Goal: Communication & Community: Share content

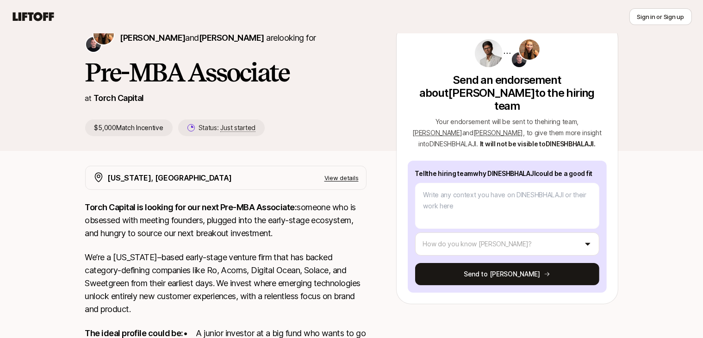
scroll to position [46, 0]
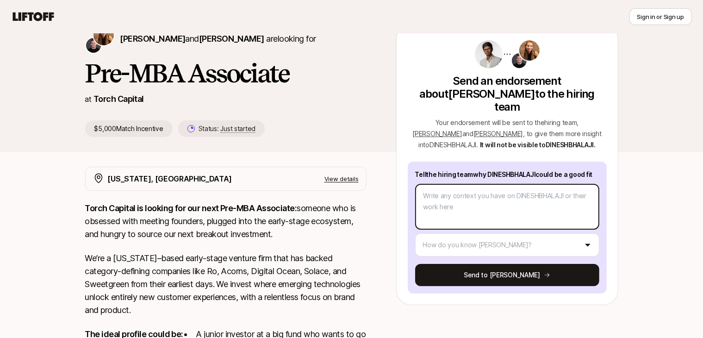
click at [451, 198] on textarea at bounding box center [507, 207] width 184 height 46
click at [449, 196] on textarea at bounding box center [507, 207] width 184 height 46
paste textarea "[PERSON_NAME] Tech& Scientific Research Director Joint European Disruptive Init…"
type textarea "x"
type textarea "[PERSON_NAME] Tech& Scientific Research Director Joint European Disruptive Init…"
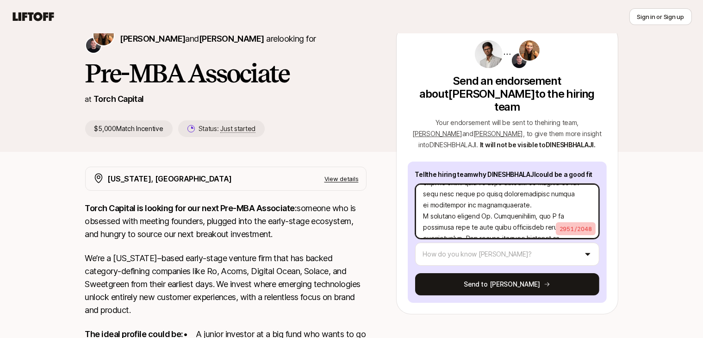
scroll to position [733, 0]
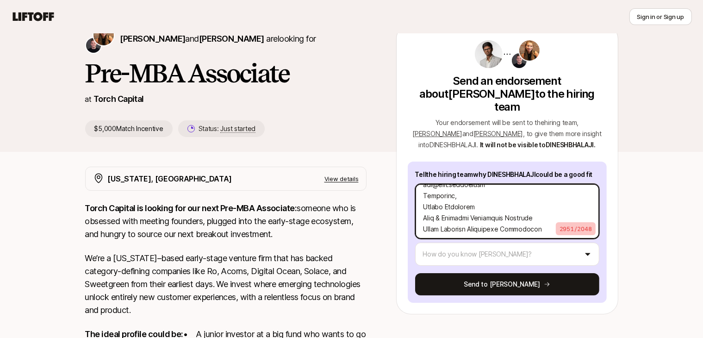
click at [525, 215] on textarea at bounding box center [507, 211] width 184 height 55
type textarea "x"
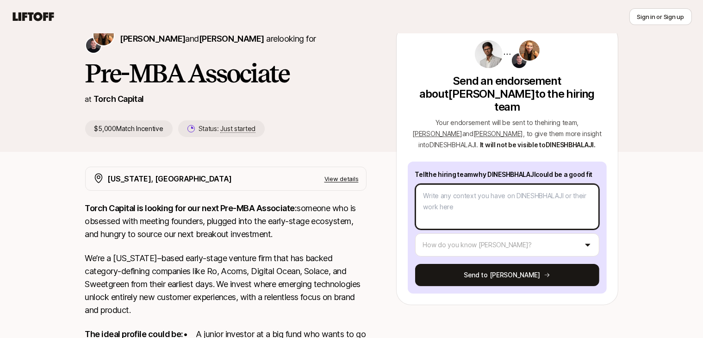
scroll to position [0, 0]
click at [486, 208] on textarea at bounding box center [507, 207] width 184 height 46
paste textarea "Loremi Dolorsita Cons & Adipiscing Elitsedd Eiusmodt Incid Utlabore Etdolorema …"
type textarea "x"
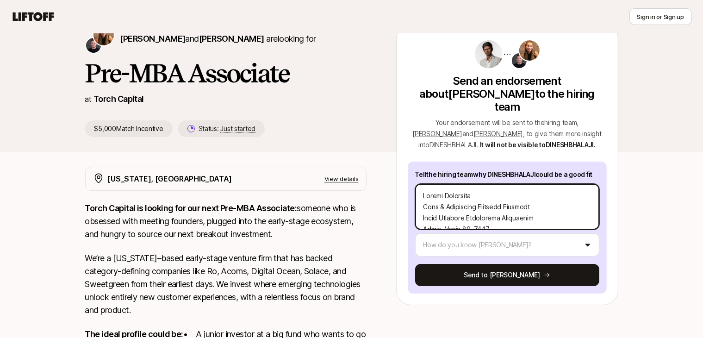
scroll to position [511, 0]
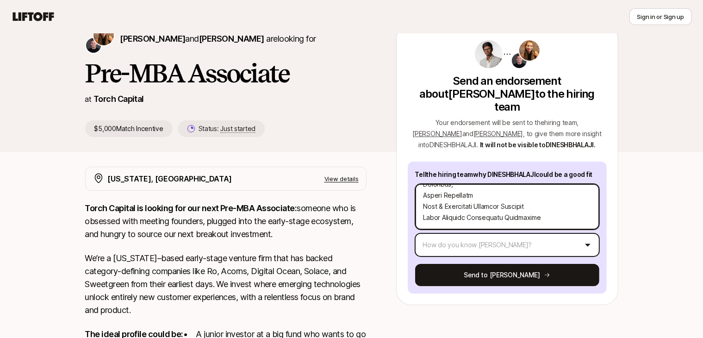
type textarea "Loremi Dolorsita Cons & Adipiscing Elitsedd Eiusmodt Incid Utlabore Etdolorema …"
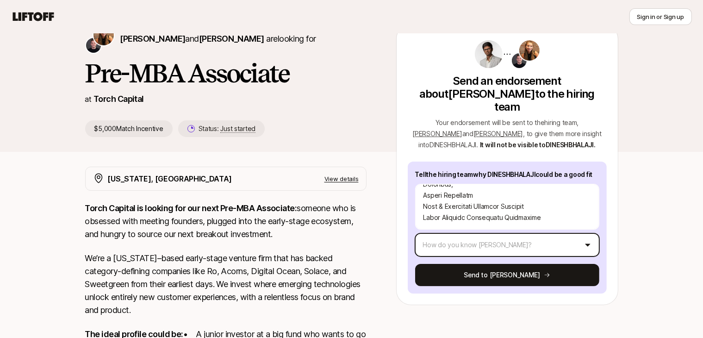
click at [514, 247] on html "New to Liftoff? See how it works Sign in or Sign up Sign in or Sign up [PERSON_…" at bounding box center [351, 123] width 703 height 338
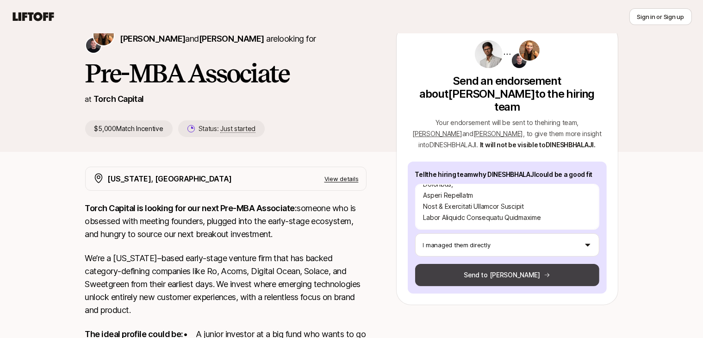
click at [532, 272] on button "Send to [PERSON_NAME]" at bounding box center [507, 275] width 184 height 22
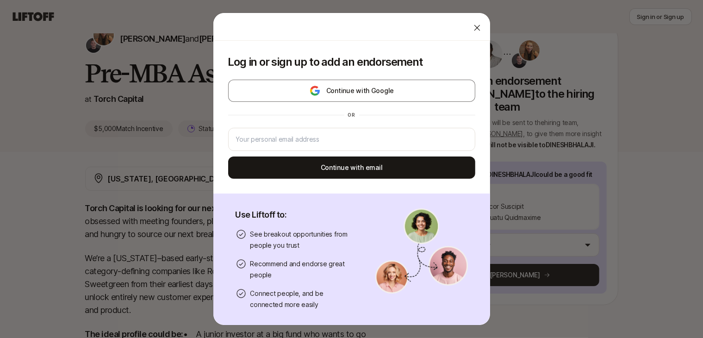
click at [468, 33] on div at bounding box center [477, 27] width 18 height 18
type textarea "x"
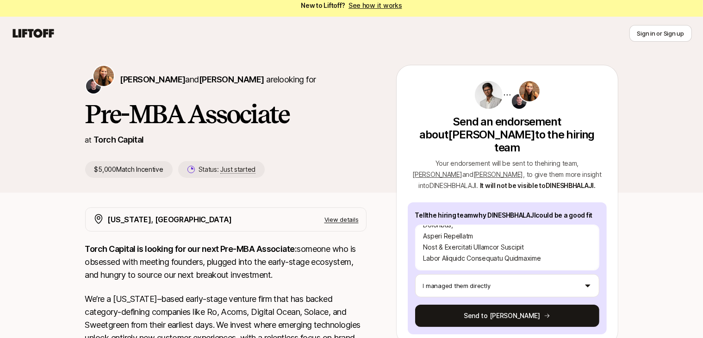
scroll to position [0, 0]
